Goal: Task Accomplishment & Management: Complete application form

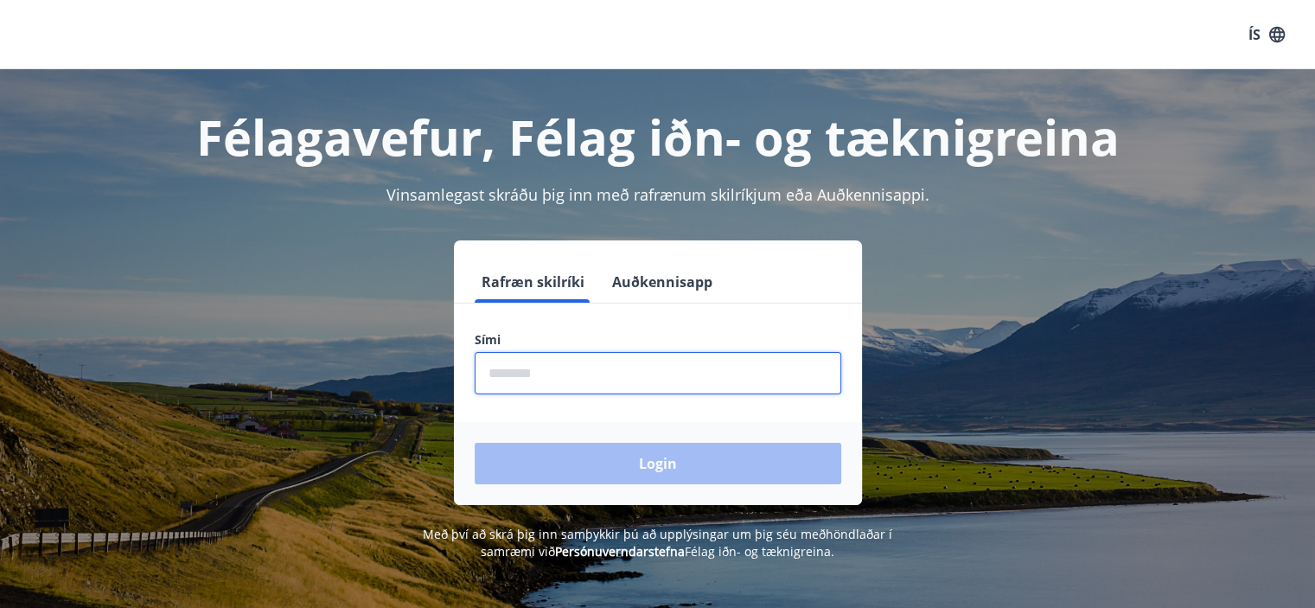
click at [532, 369] on input "phone" at bounding box center [657, 373] width 366 height 42
type input "********"
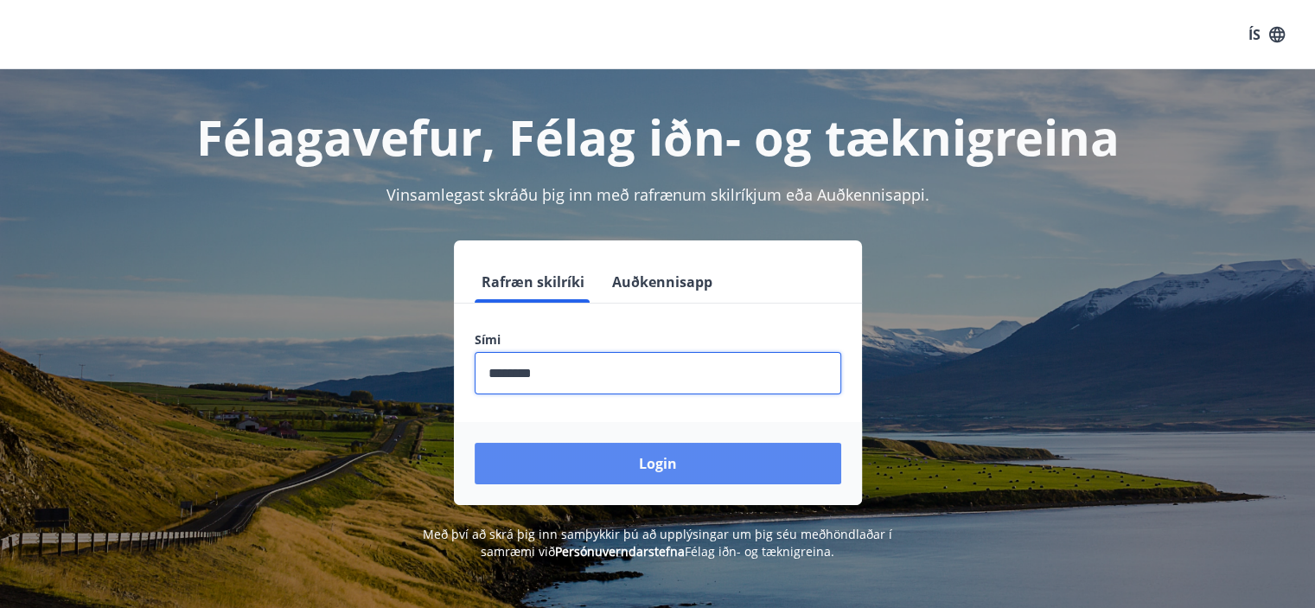
click at [634, 468] on button "Login" at bounding box center [657, 463] width 366 height 41
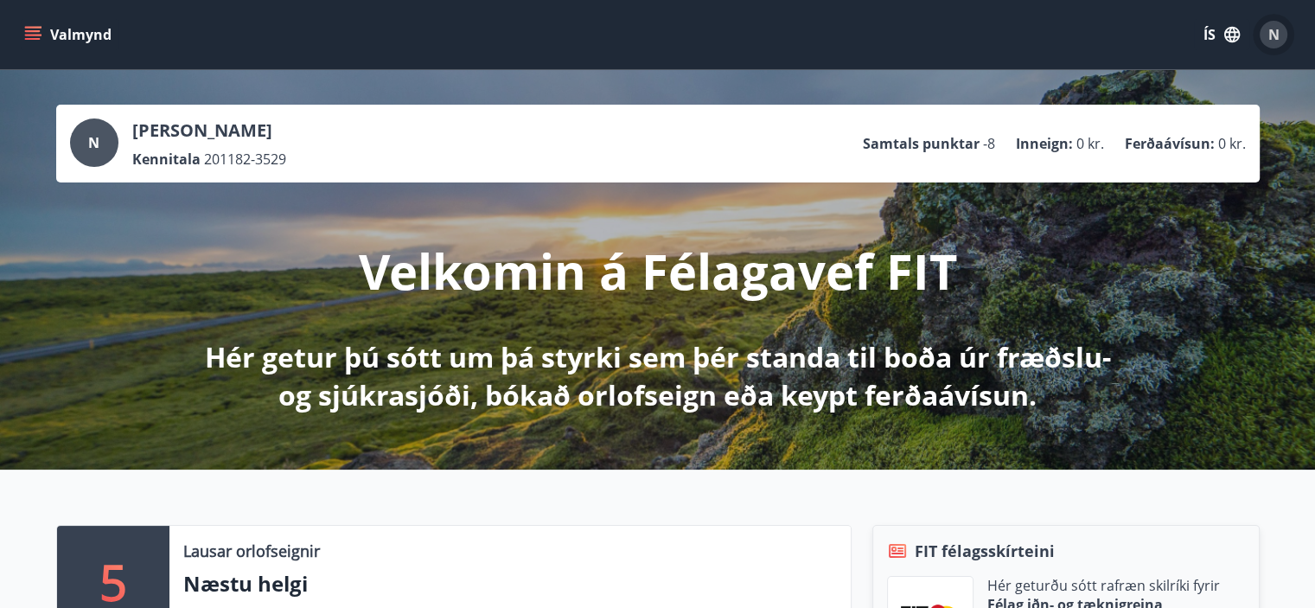
click at [1276, 23] on div "N" at bounding box center [1273, 35] width 28 height 28
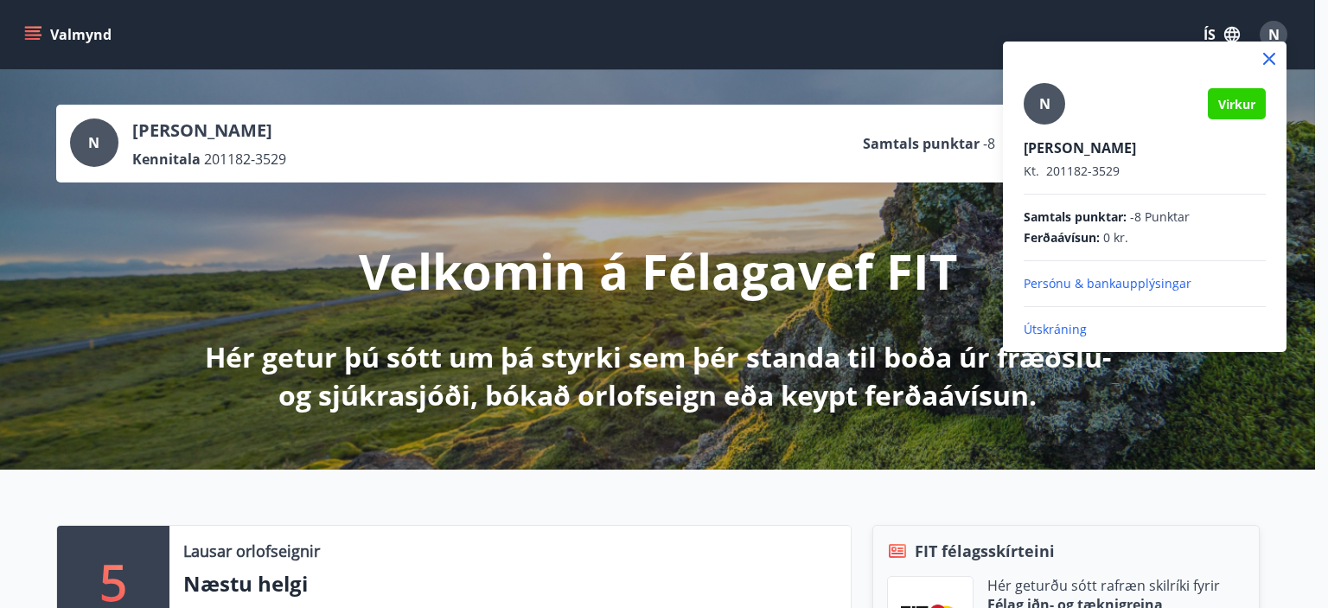
click at [909, 54] on div at bounding box center [664, 304] width 1328 height 608
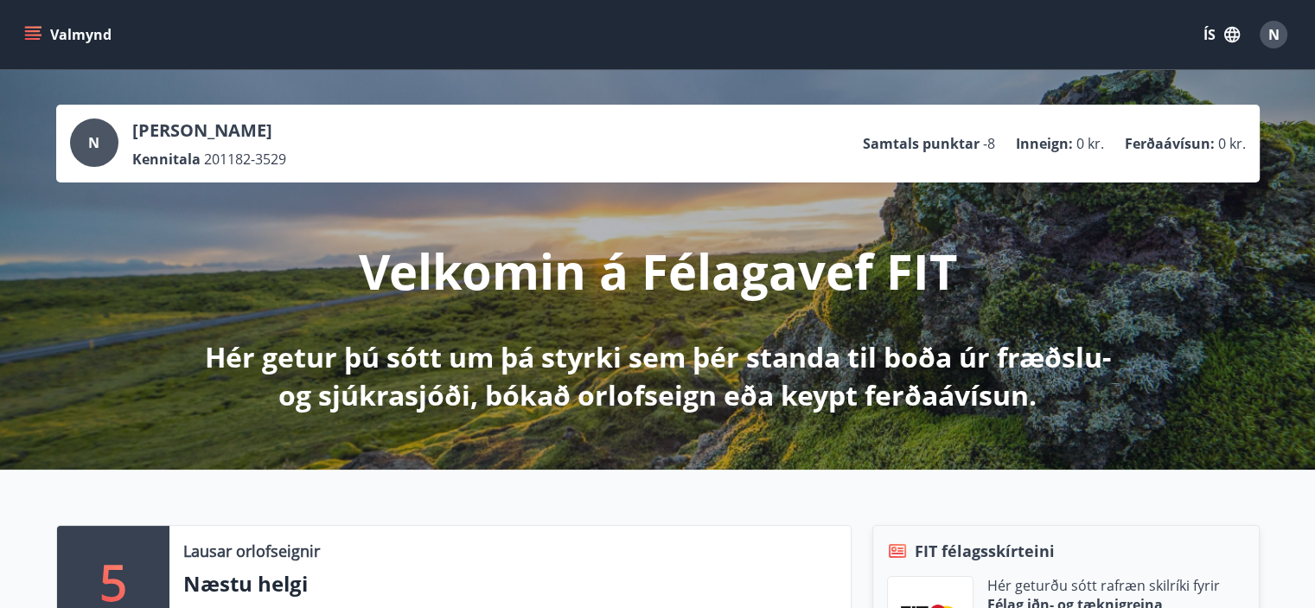
click at [32, 30] on icon "menu" at bounding box center [33, 31] width 16 height 2
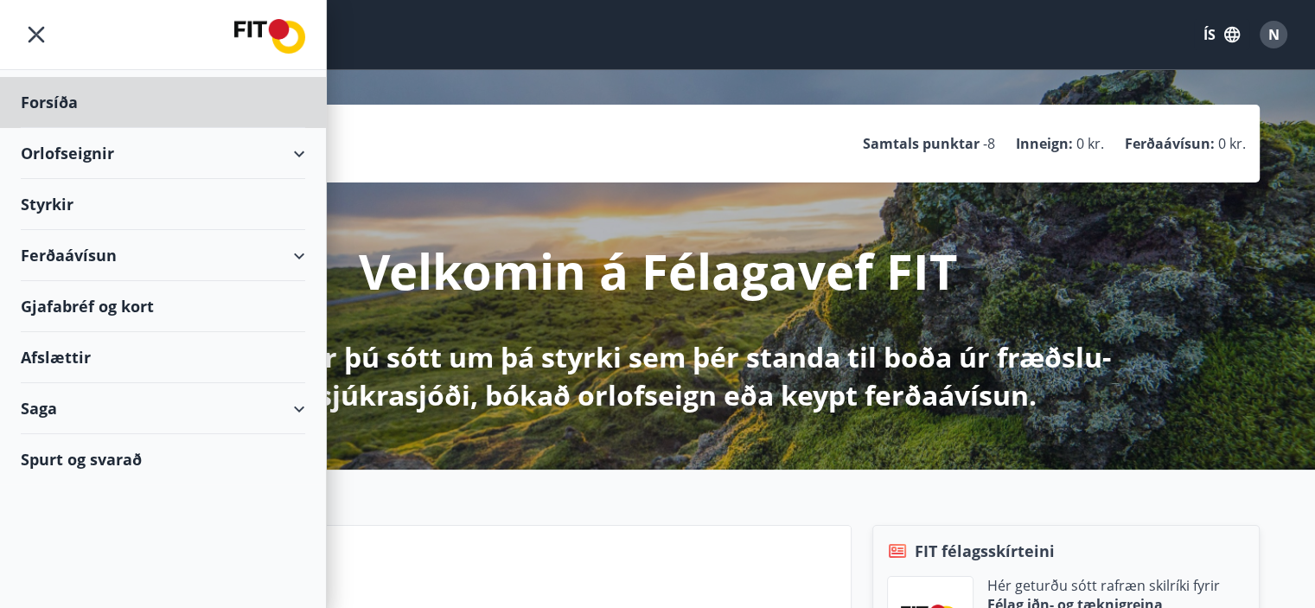
click at [60, 202] on div "Styrkir" at bounding box center [163, 204] width 284 height 51
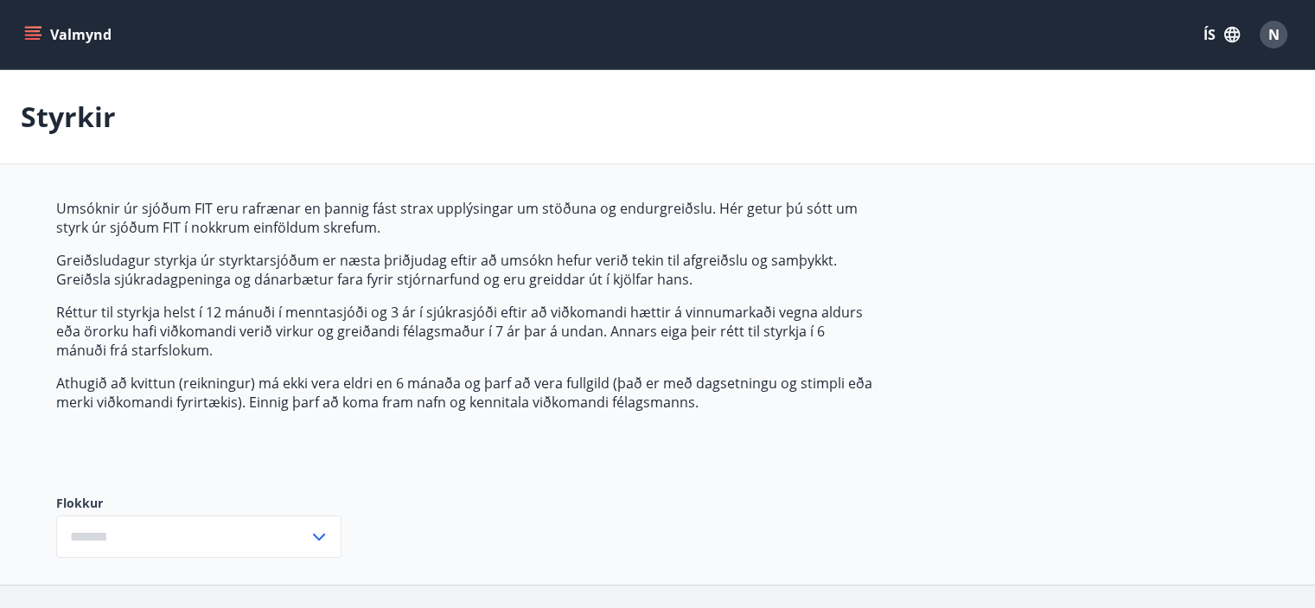
type input "***"
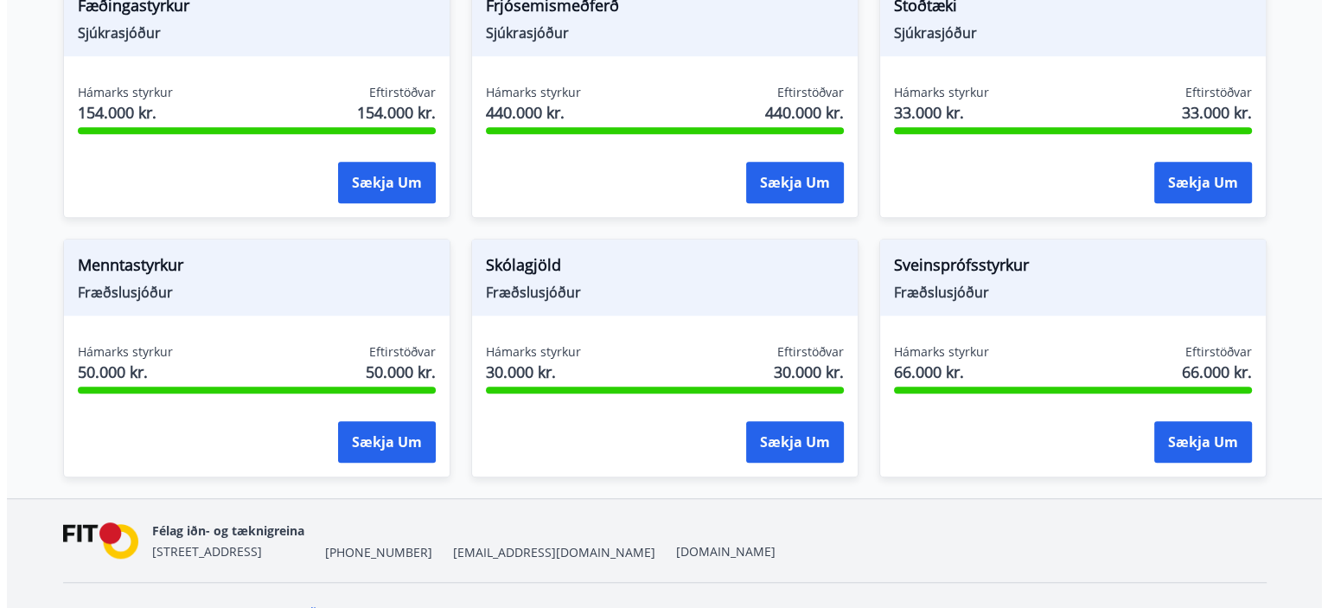
scroll to position [1416, 0]
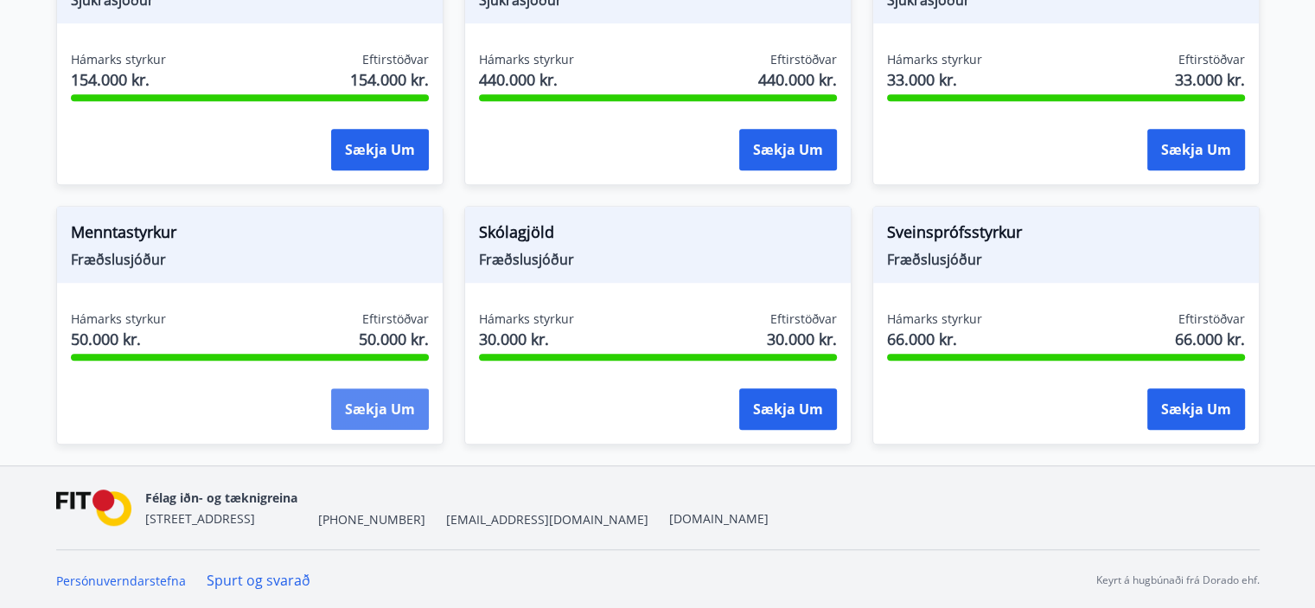
click at [376, 404] on button "Sækja um" at bounding box center [380, 408] width 98 height 41
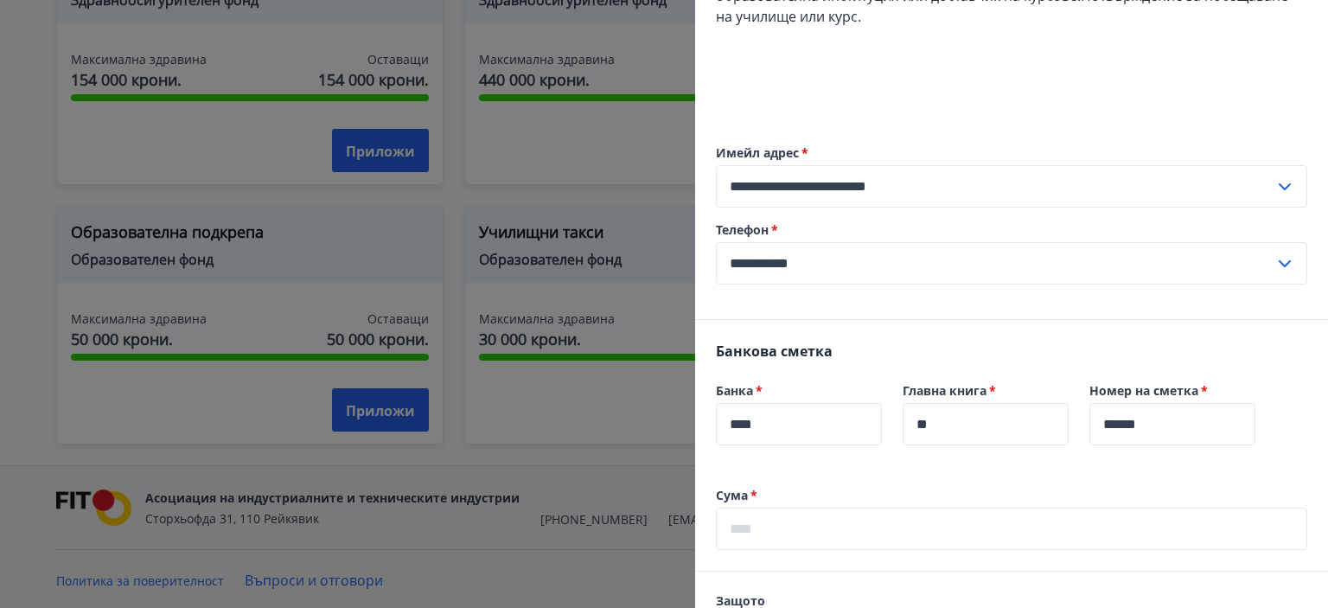
scroll to position [346, 0]
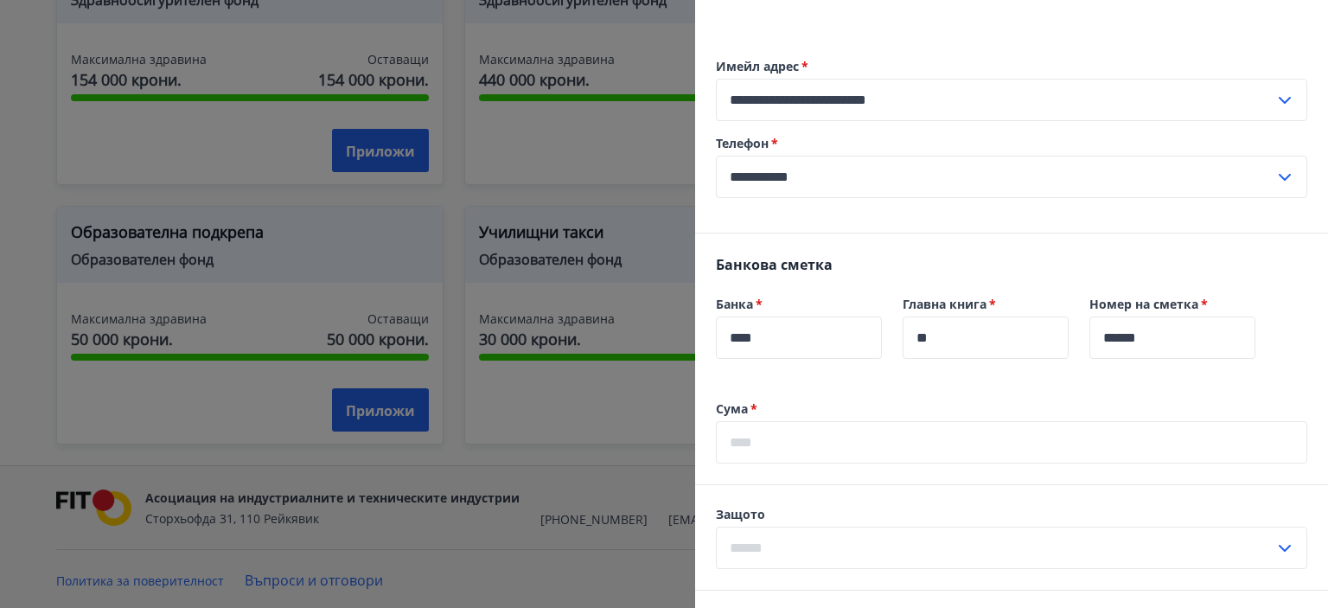
click at [842, 198] on input "**********" at bounding box center [995, 177] width 558 height 42
click at [885, 152] on label "Телефон   *" at bounding box center [1011, 143] width 591 height 17
click at [873, 313] on label "Банка   *" at bounding box center [799, 304] width 166 height 17
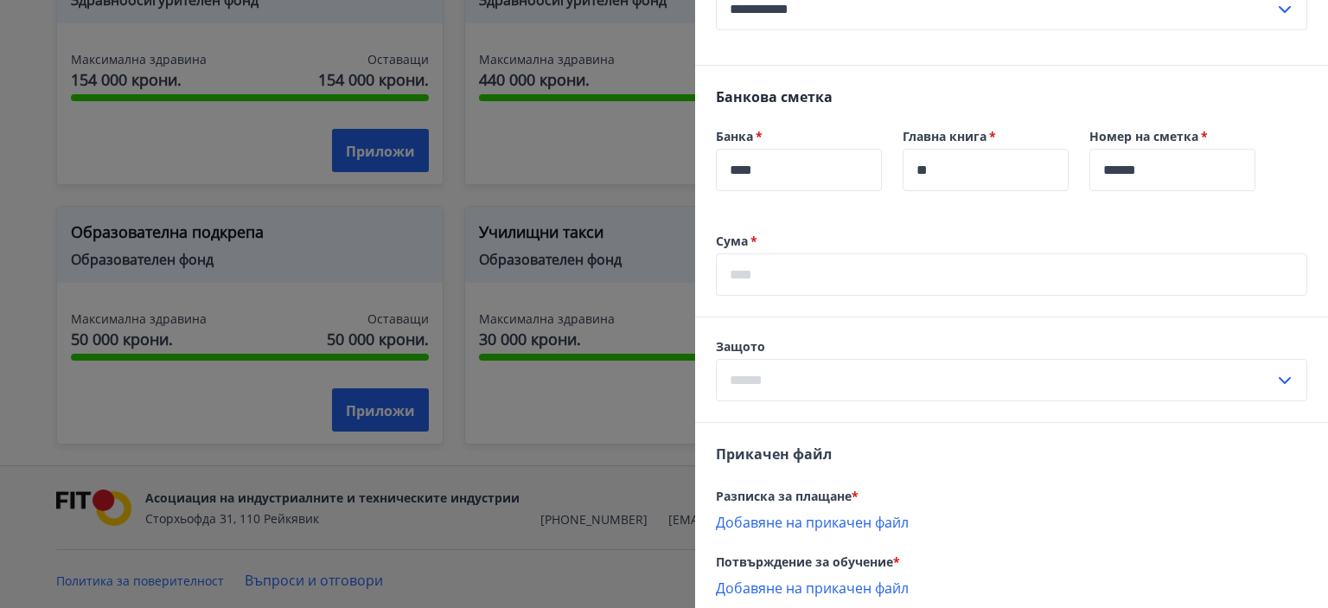
scroll to position [524, 0]
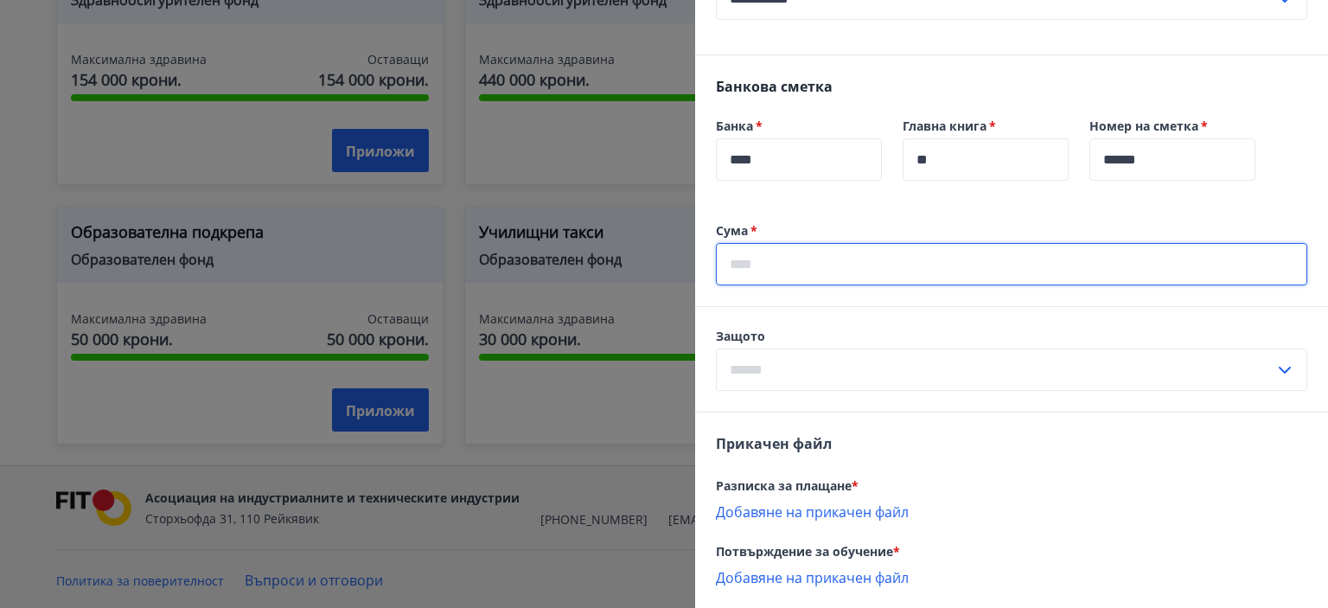
click at [828, 285] on input "text" at bounding box center [1011, 264] width 591 height 42
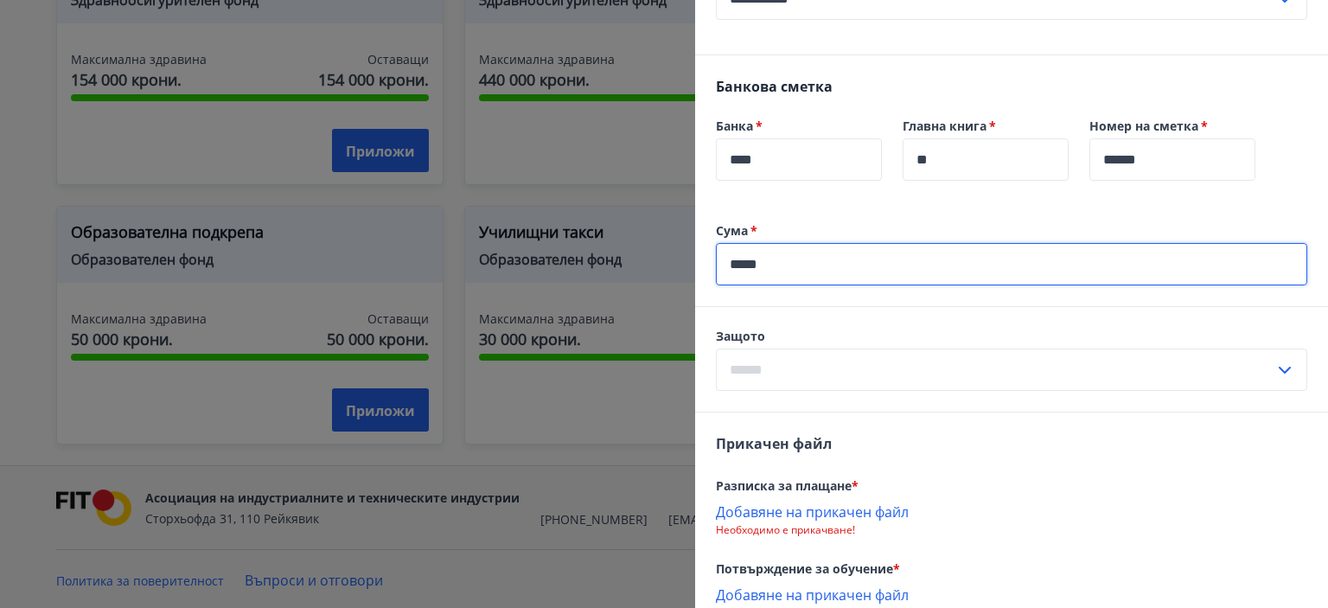
type input "*****"
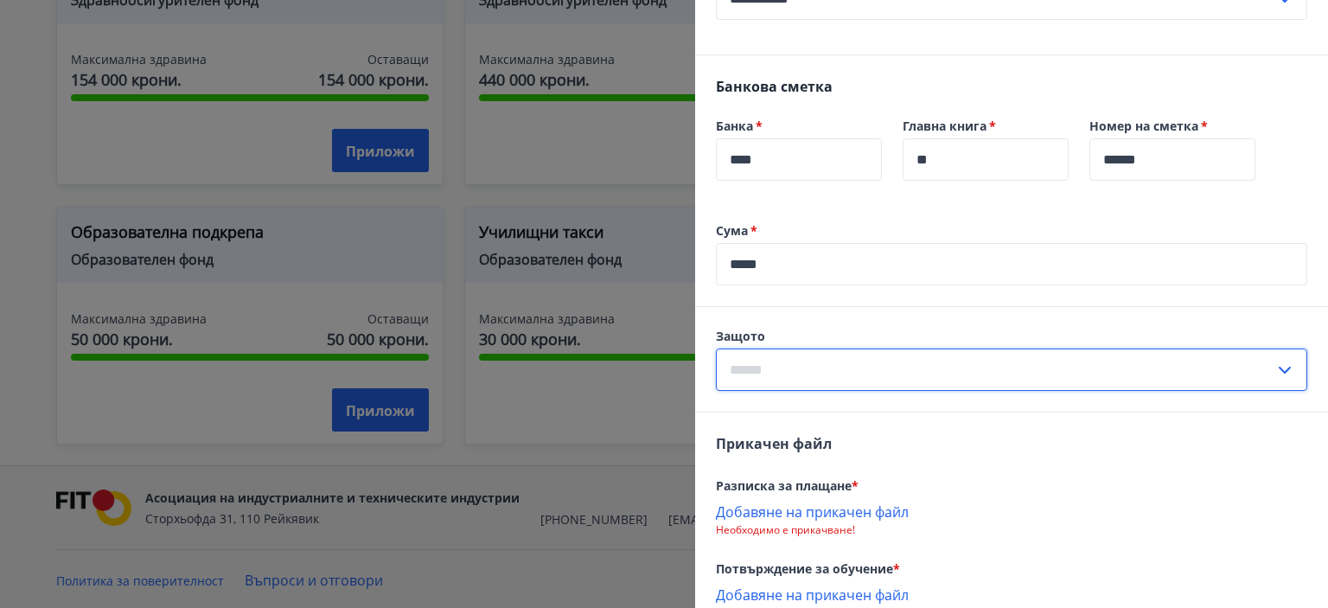
click at [823, 390] on input "text" at bounding box center [995, 369] width 558 height 42
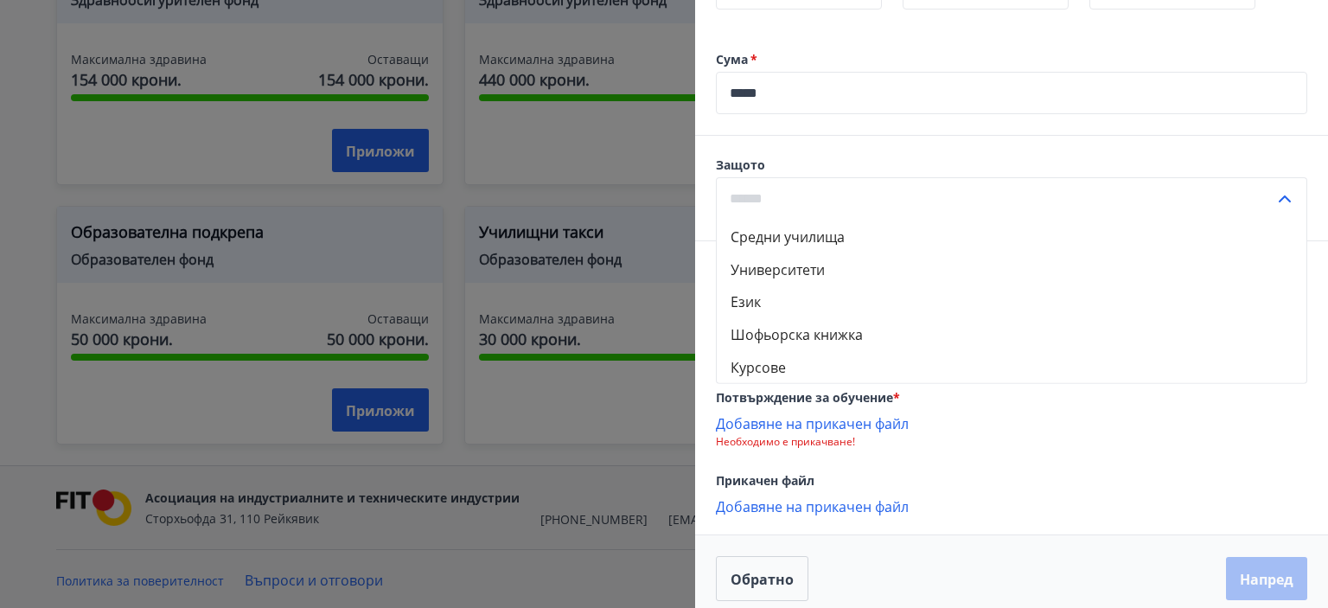
scroll to position [697, 0]
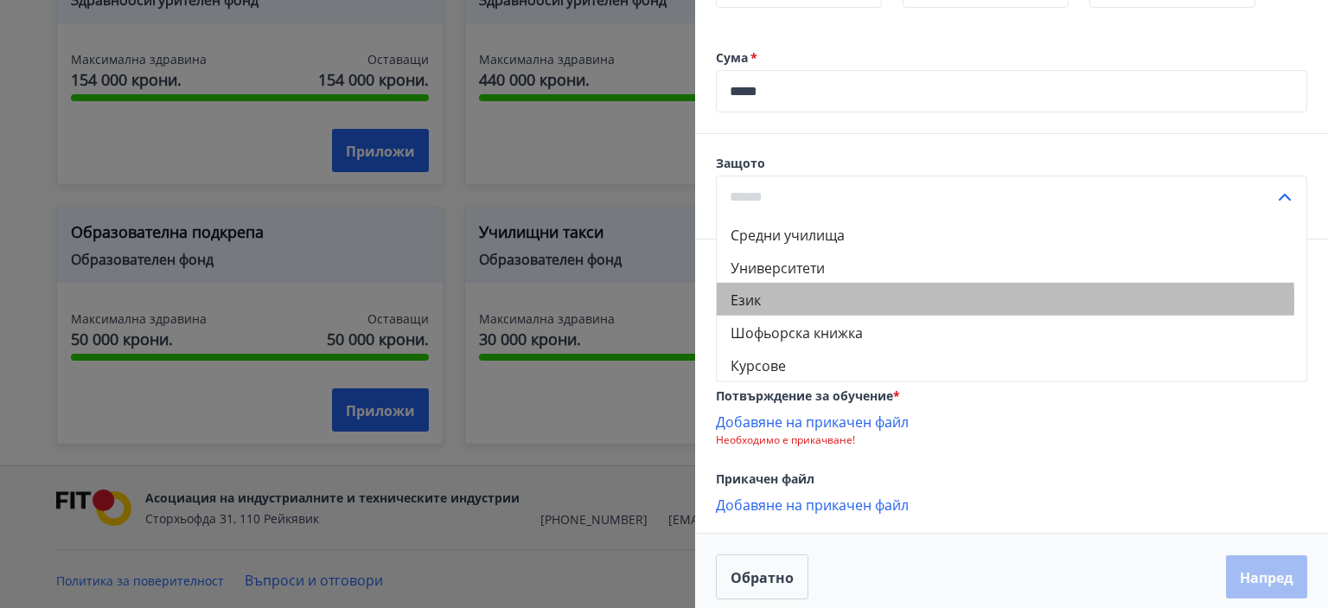
click at [831, 315] on li "Език" at bounding box center [1010, 299] width 589 height 33
type input "********"
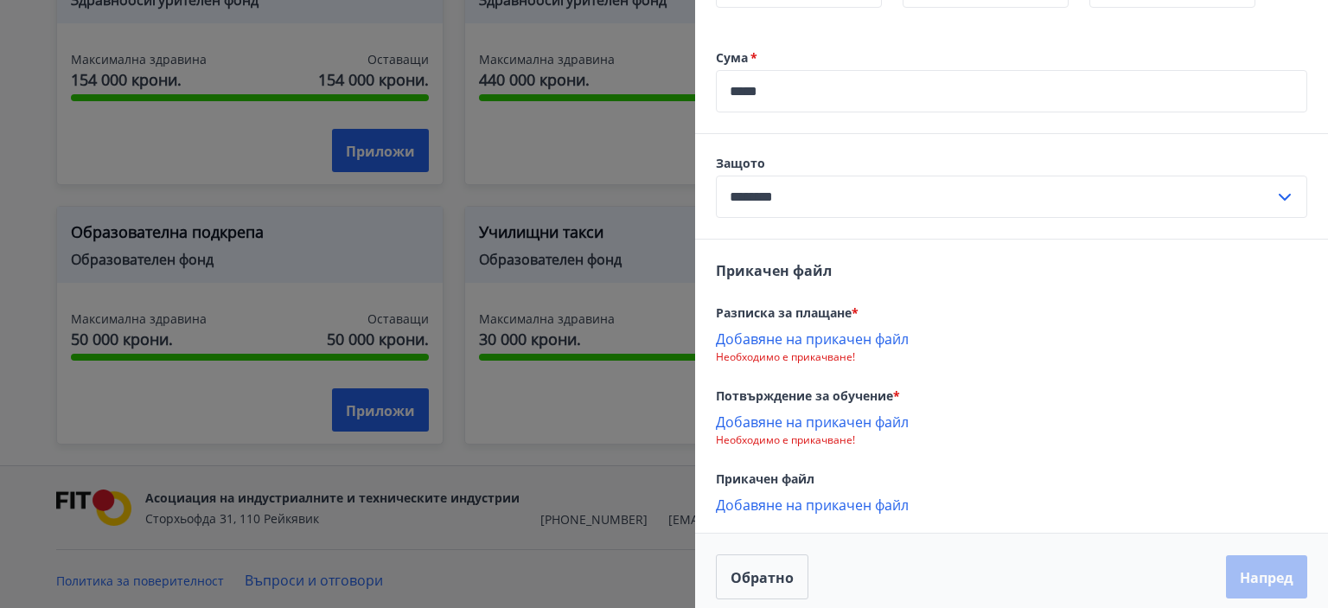
click at [876, 348] on font "Добавяне на прикачен файл" at bounding box center [812, 338] width 193 height 19
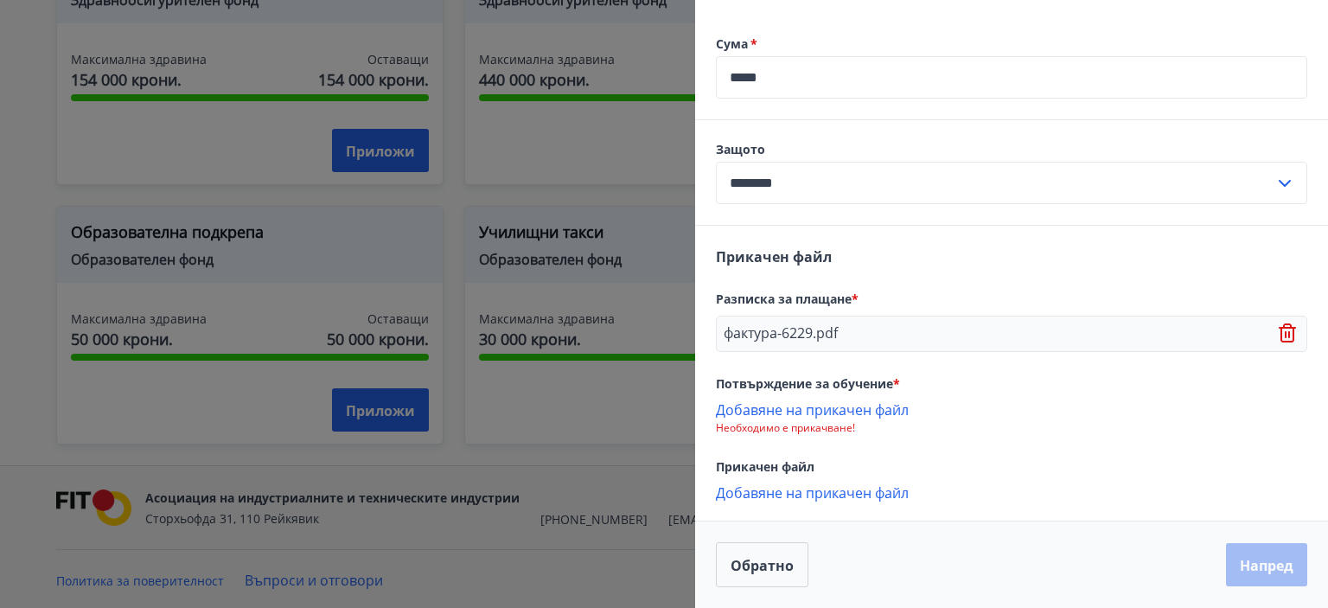
click at [1165, 560] on div "Обратно Напред" at bounding box center [1011, 564] width 591 height 45
click at [779, 566] on font "Обратно" at bounding box center [761, 565] width 63 height 19
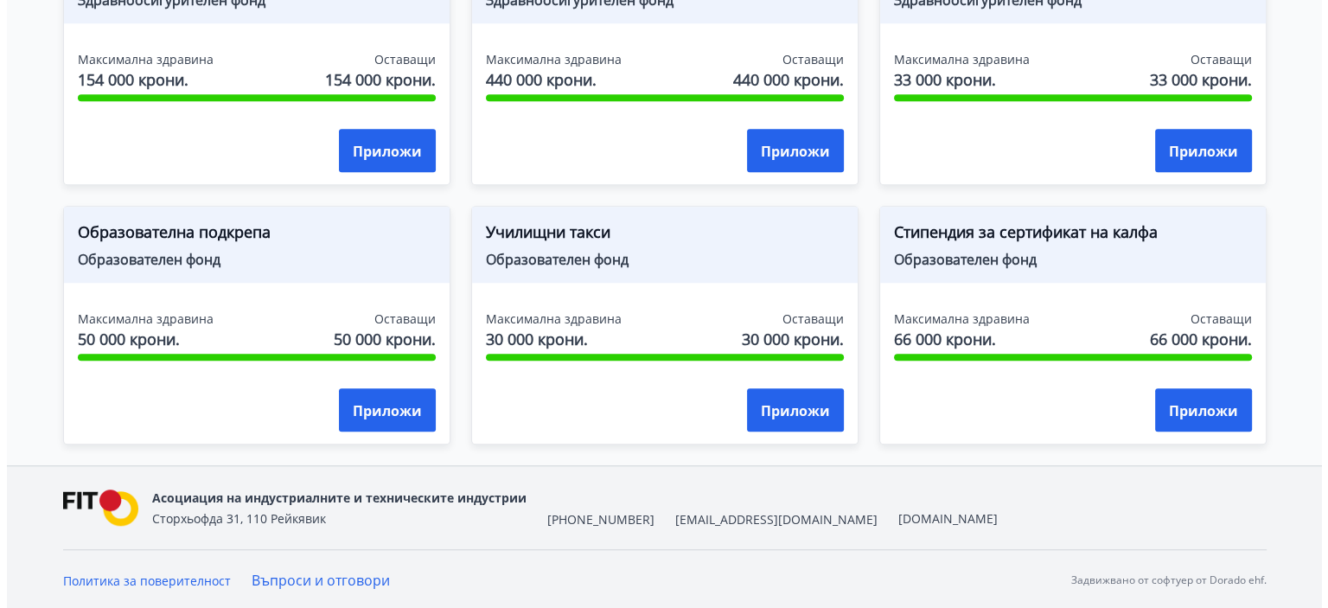
scroll to position [0, 0]
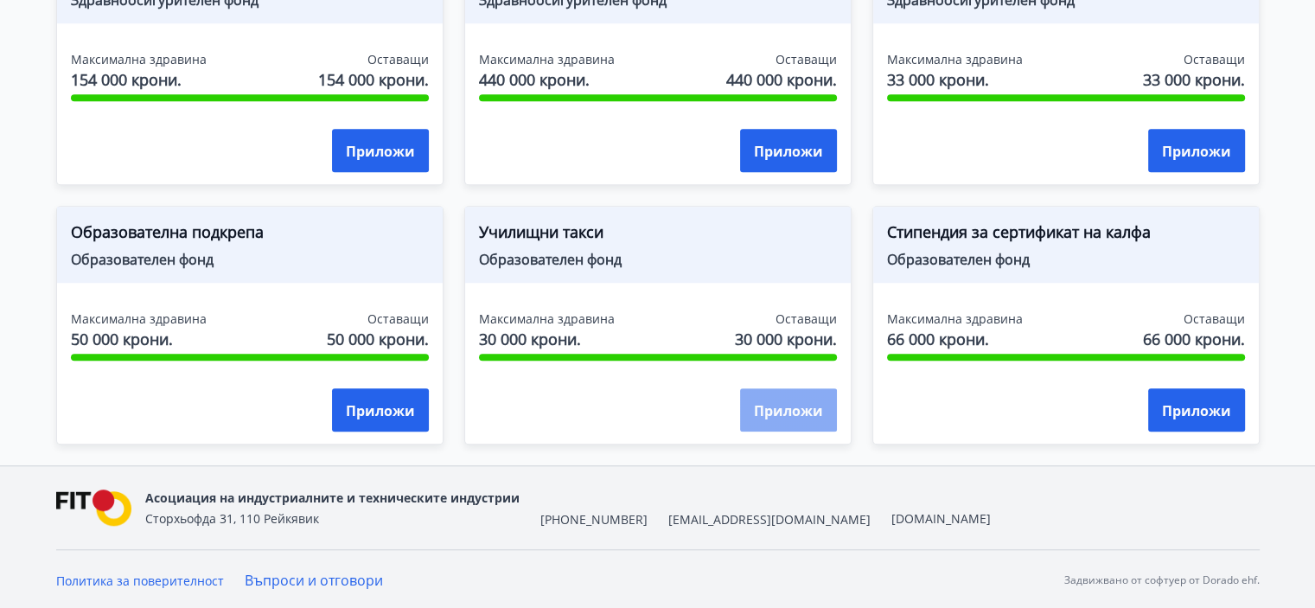
click at [792, 407] on font "Приложи" at bounding box center [788, 410] width 69 height 19
